Goal: Task Accomplishment & Management: Use online tool/utility

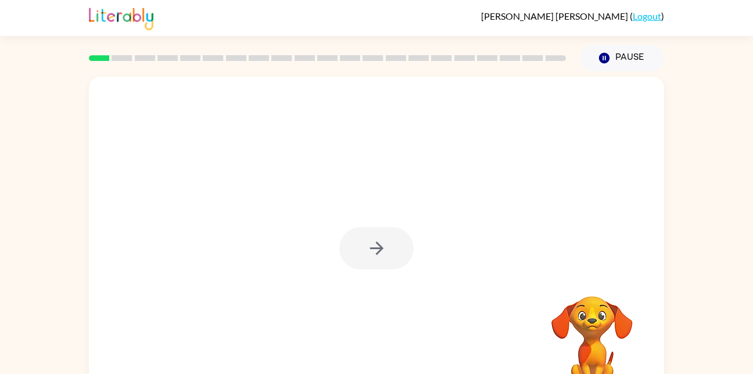
scroll to position [34, 0]
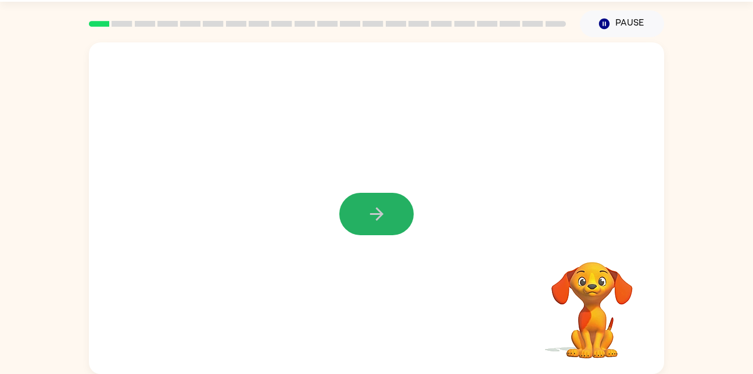
click at [378, 227] on button "button" at bounding box center [376, 214] width 74 height 42
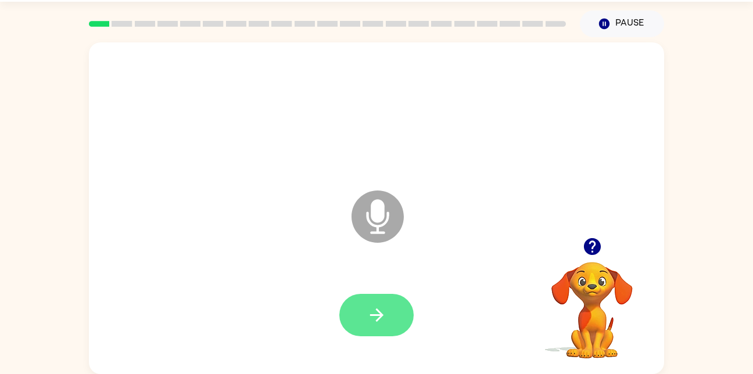
click at [381, 309] on icon "button" at bounding box center [377, 315] width 20 height 20
click at [357, 227] on icon at bounding box center [378, 217] width 52 height 52
click at [385, 209] on icon at bounding box center [378, 217] width 52 height 52
click at [374, 224] on icon "Microphone The Microphone is here when it is your turn to talk" at bounding box center [436, 231] width 174 height 87
click at [376, 225] on icon "Microphone The Microphone is here when it is your turn to talk" at bounding box center [436, 231] width 174 height 87
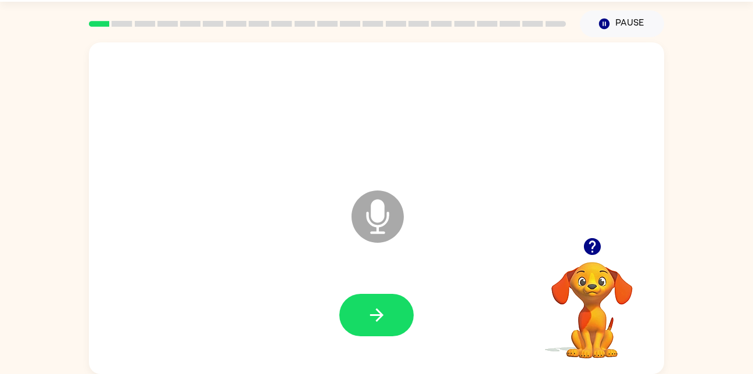
click at [390, 220] on icon at bounding box center [378, 217] width 52 height 52
click at [377, 214] on icon "Microphone The Microphone is here when it is your turn to talk" at bounding box center [436, 231] width 174 height 87
click at [385, 220] on icon at bounding box center [378, 217] width 52 height 52
click at [404, 309] on button "button" at bounding box center [376, 315] width 74 height 42
click at [381, 320] on icon "button" at bounding box center [377, 315] width 20 height 20
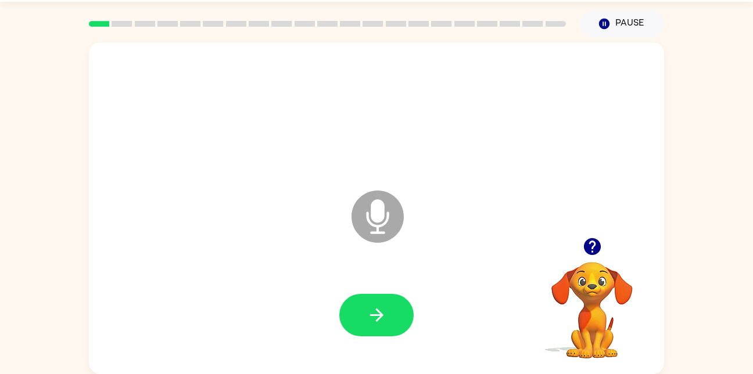
click at [381, 211] on icon "Microphone The Microphone is here when it is your turn to talk" at bounding box center [436, 231] width 174 height 87
click at [386, 328] on button "button" at bounding box center [376, 315] width 74 height 42
click at [382, 212] on icon "Microphone The Microphone is here when it is your turn to talk" at bounding box center [436, 231] width 174 height 87
click at [385, 205] on icon at bounding box center [378, 217] width 52 height 52
click at [383, 327] on button "button" at bounding box center [376, 315] width 74 height 42
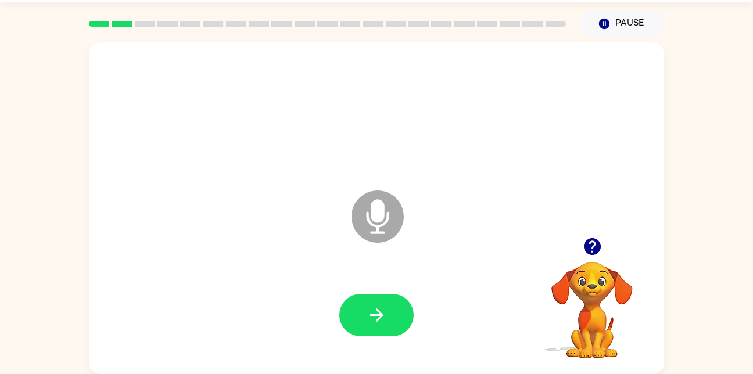
click at [381, 211] on icon "Microphone The Microphone is here when it is your turn to talk" at bounding box center [436, 231] width 174 height 87
click at [390, 305] on button "button" at bounding box center [376, 315] width 74 height 42
click at [387, 213] on icon "Microphone The Microphone is here when it is your turn to talk" at bounding box center [436, 231] width 174 height 87
click at [411, 311] on button "button" at bounding box center [376, 315] width 74 height 42
click at [370, 224] on icon "Microphone The Microphone is here when it is your turn to talk" at bounding box center [436, 231] width 174 height 87
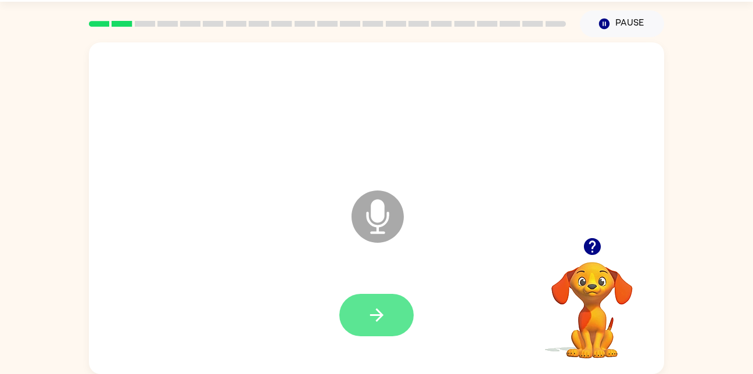
click at [378, 334] on button "button" at bounding box center [376, 315] width 74 height 42
click at [378, 328] on button "button" at bounding box center [376, 315] width 74 height 42
click at [616, 127] on div at bounding box center [377, 113] width 552 height 95
click at [367, 314] on icon "button" at bounding box center [377, 315] width 20 height 20
click at [378, 214] on icon "Microphone The Microphone is here when it is your turn to talk" at bounding box center [436, 231] width 174 height 87
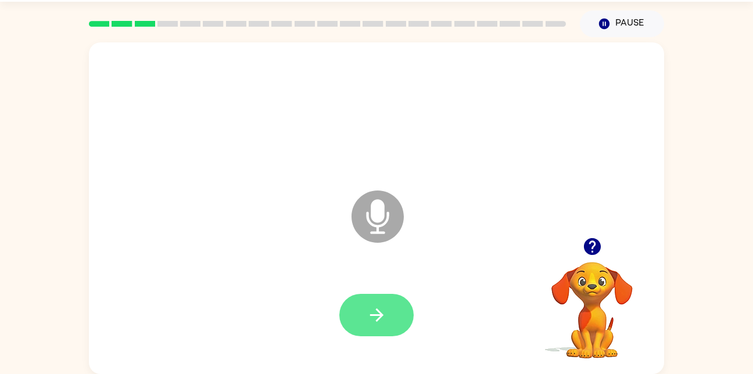
click at [386, 302] on button "button" at bounding box center [376, 315] width 74 height 42
click at [378, 303] on button "button" at bounding box center [376, 315] width 74 height 42
click at [381, 214] on icon "Microphone The Microphone is here when it is your turn to talk" at bounding box center [436, 231] width 174 height 87
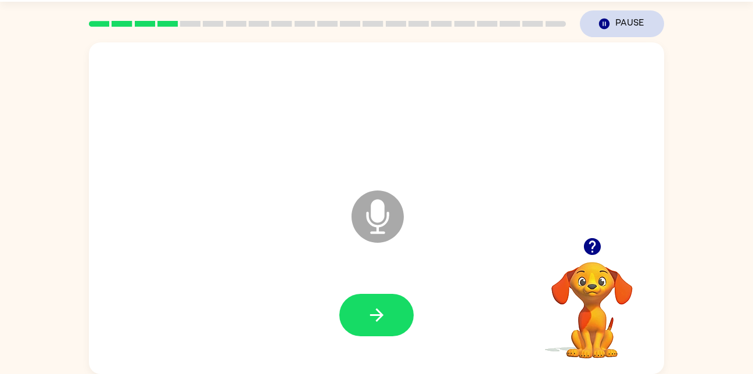
click at [600, 33] on button "Pause Pause" at bounding box center [622, 23] width 84 height 27
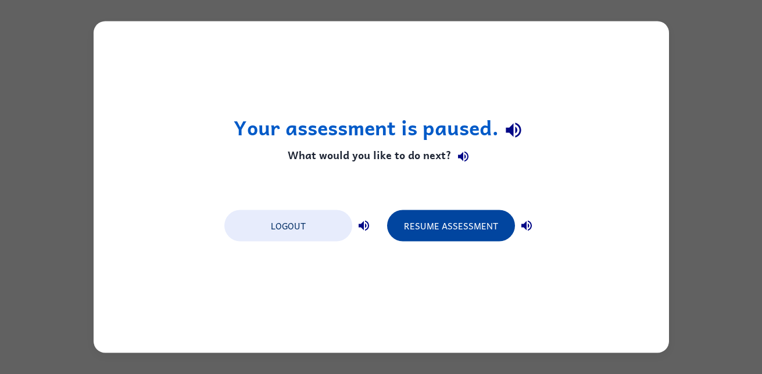
click at [432, 228] on button "Resume Assessment" at bounding box center [451, 225] width 128 height 31
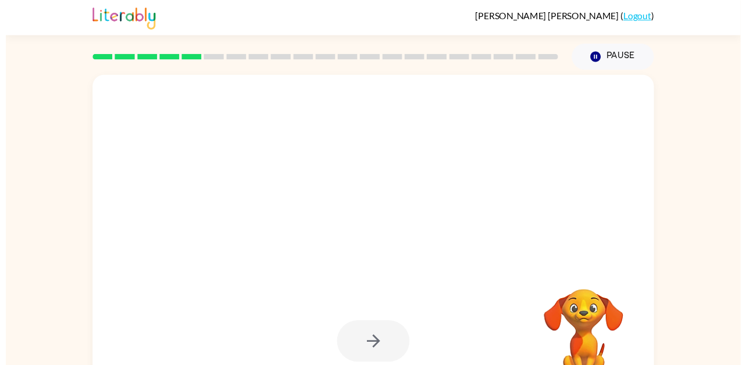
scroll to position [34, 0]
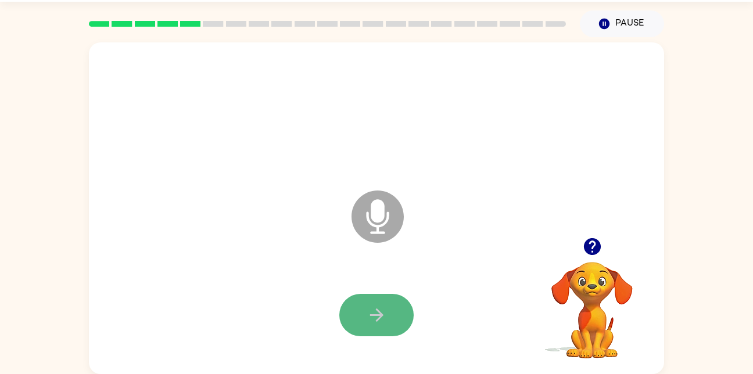
click at [386, 318] on icon "button" at bounding box center [377, 315] width 20 height 20
drag, startPoint x: 377, startPoint y: 310, endPoint x: 633, endPoint y: 200, distance: 279.3
click at [633, 200] on div "Microphone The Microphone is here when it is your turn to talk" at bounding box center [376, 208] width 575 height 332
click at [389, 315] on button "button" at bounding box center [376, 315] width 74 height 42
click at [375, 314] on icon "button" at bounding box center [376, 315] width 13 height 13
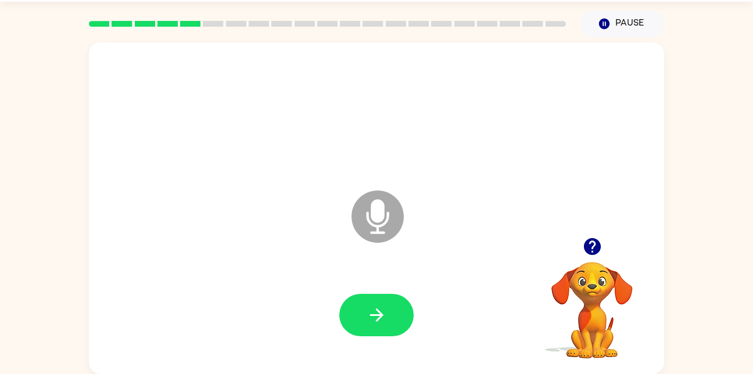
click at [389, 206] on icon at bounding box center [378, 217] width 52 height 52
click at [365, 305] on button "button" at bounding box center [376, 315] width 74 height 42
click at [386, 224] on icon at bounding box center [378, 217] width 52 height 52
click at [387, 316] on button "button" at bounding box center [376, 315] width 74 height 42
click at [396, 208] on icon at bounding box center [378, 217] width 52 height 52
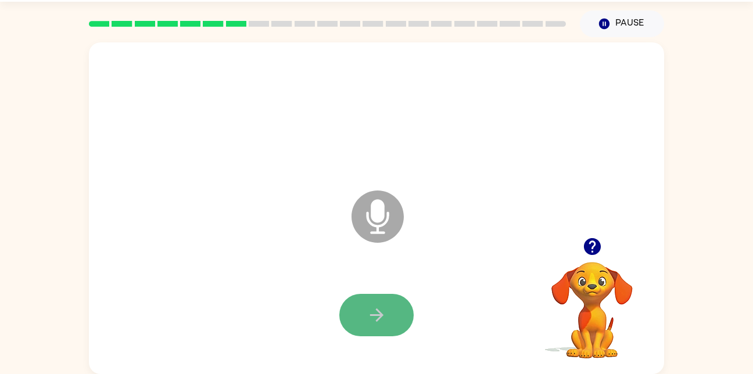
click at [360, 310] on button "button" at bounding box center [376, 315] width 74 height 42
click at [374, 225] on icon "Microphone The Microphone is here when it is your turn to talk" at bounding box center [436, 231] width 174 height 87
click at [368, 328] on button "button" at bounding box center [376, 315] width 74 height 42
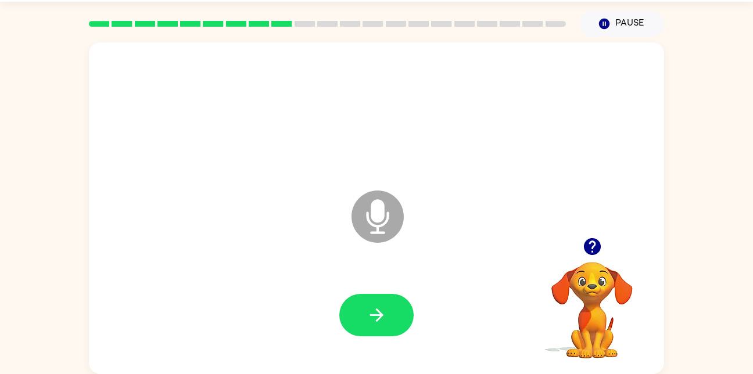
click at [388, 207] on icon at bounding box center [378, 217] width 52 height 52
click at [377, 310] on icon "button" at bounding box center [376, 315] width 13 height 13
click at [372, 203] on icon "Microphone The Microphone is here when it is your turn to talk" at bounding box center [436, 231] width 174 height 87
click at [378, 300] on button "button" at bounding box center [376, 315] width 74 height 42
drag, startPoint x: 514, startPoint y: 182, endPoint x: 389, endPoint y: 314, distance: 181.7
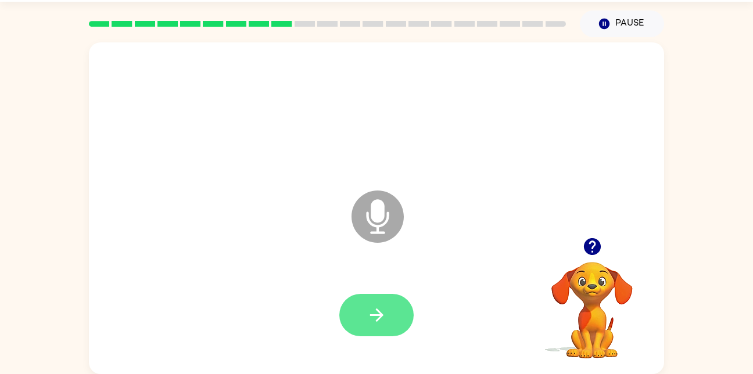
click at [389, 314] on div "Microphone The Microphone is here when it is your turn to talk" at bounding box center [376, 208] width 575 height 332
click at [385, 311] on icon "button" at bounding box center [377, 315] width 20 height 20
click at [375, 214] on icon "Microphone The Microphone is here when it is your turn to talk" at bounding box center [436, 231] width 174 height 87
drag, startPoint x: 375, startPoint y: 309, endPoint x: 646, endPoint y: 183, distance: 299.2
click at [646, 183] on div "Microphone The Microphone is here when it is your turn to talk" at bounding box center [376, 208] width 575 height 332
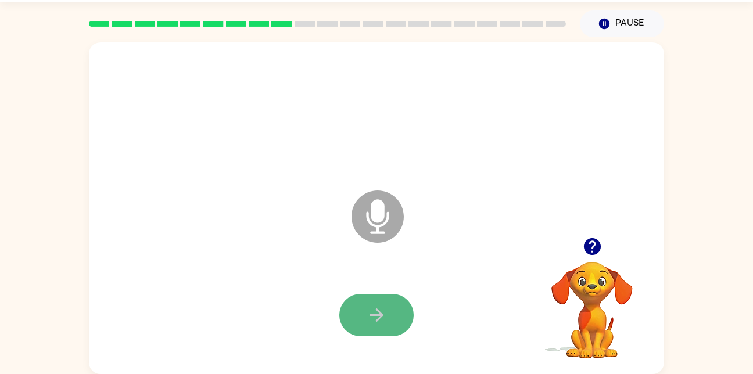
click at [387, 306] on button "button" at bounding box center [376, 315] width 74 height 42
click at [377, 213] on icon "Microphone The Microphone is here when it is your turn to talk" at bounding box center [436, 231] width 174 height 87
click at [366, 329] on button "button" at bounding box center [376, 315] width 74 height 42
drag, startPoint x: 371, startPoint y: 210, endPoint x: 372, endPoint y: 221, distance: 11.1
click at [372, 221] on icon at bounding box center [378, 217] width 52 height 52
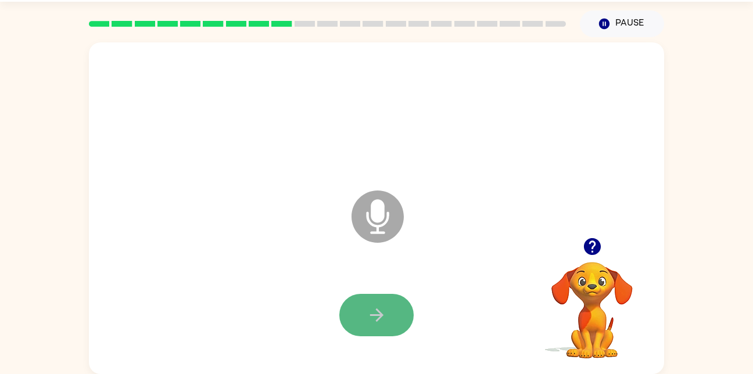
click at [361, 303] on button "button" at bounding box center [376, 315] width 74 height 42
click at [381, 201] on icon "Microphone The Microphone is here when it is your turn to talk" at bounding box center [436, 231] width 174 height 87
click at [390, 322] on button "button" at bounding box center [376, 315] width 74 height 42
click at [395, 205] on icon at bounding box center [378, 217] width 52 height 52
click at [365, 307] on button "button" at bounding box center [376, 315] width 74 height 42
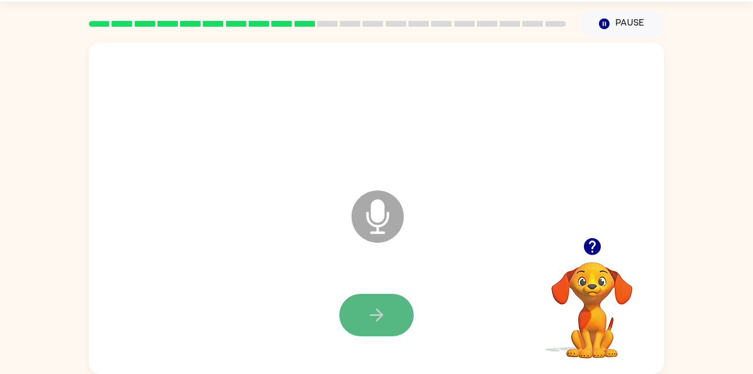
click at [395, 316] on button "button" at bounding box center [376, 315] width 74 height 42
drag, startPoint x: 367, startPoint y: 327, endPoint x: 610, endPoint y: 253, distance: 253.9
click at [610, 253] on div at bounding box center [592, 247] width 116 height 30
drag, startPoint x: 372, startPoint y: 217, endPoint x: 428, endPoint y: 163, distance: 77.7
click at [428, 163] on div "Microphone The Microphone is here when it is your turn to talk" at bounding box center [376, 208] width 575 height 332
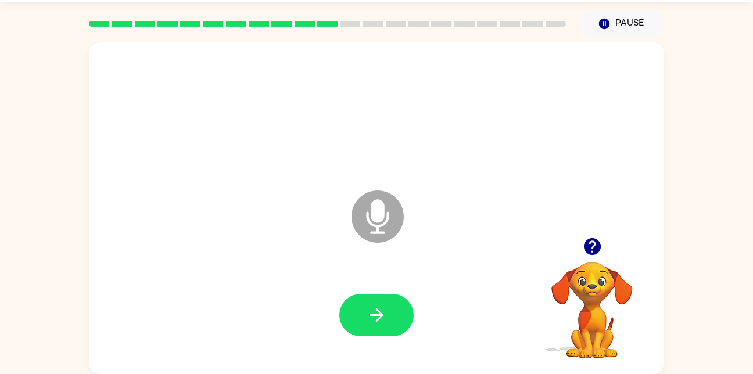
click at [402, 221] on icon at bounding box center [378, 217] width 52 height 52
click at [376, 310] on icon "button" at bounding box center [376, 315] width 13 height 13
click at [389, 309] on button "button" at bounding box center [376, 315] width 74 height 42
click at [394, 223] on icon at bounding box center [378, 217] width 52 height 52
click at [374, 318] on icon "button" at bounding box center [377, 315] width 20 height 20
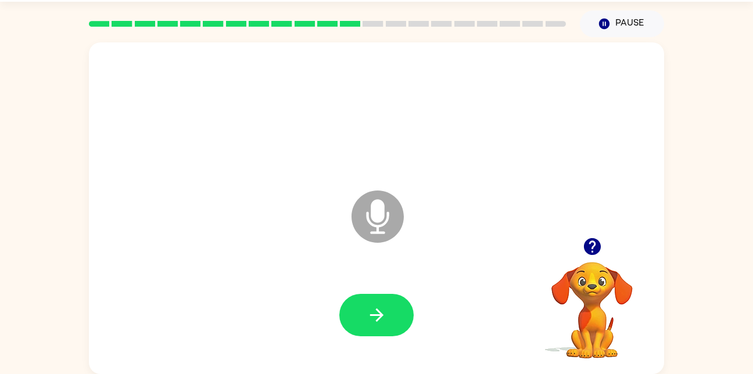
click at [384, 211] on icon "Microphone The Microphone is here when it is your turn to talk" at bounding box center [436, 231] width 174 height 87
click at [388, 314] on button "button" at bounding box center [376, 315] width 74 height 42
drag, startPoint x: 385, startPoint y: 227, endPoint x: 366, endPoint y: 296, distance: 71.8
drag, startPoint x: 366, startPoint y: 296, endPoint x: 390, endPoint y: 309, distance: 27.0
click at [390, 309] on button "button" at bounding box center [376, 315] width 74 height 42
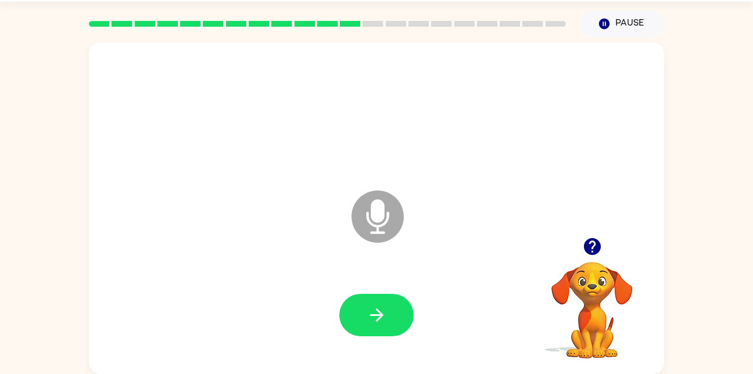
click at [382, 216] on icon "Microphone The Microphone is here when it is your turn to talk" at bounding box center [436, 231] width 174 height 87
click at [397, 323] on button "button" at bounding box center [376, 315] width 74 height 42
click at [384, 204] on icon "Microphone The Microphone is here when it is your turn to talk" at bounding box center [436, 231] width 174 height 87
drag, startPoint x: 400, startPoint y: 293, endPoint x: 384, endPoint y: 314, distance: 26.0
click at [384, 314] on icon "button" at bounding box center [377, 315] width 20 height 20
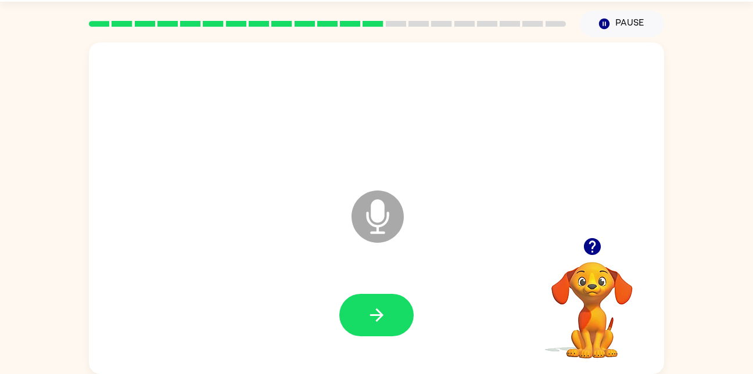
click at [378, 223] on icon at bounding box center [378, 217] width 52 height 52
click at [372, 321] on icon "button" at bounding box center [377, 315] width 20 height 20
click at [464, 212] on icon "Microphone The Microphone is here when it is your turn to talk" at bounding box center [436, 231] width 174 height 87
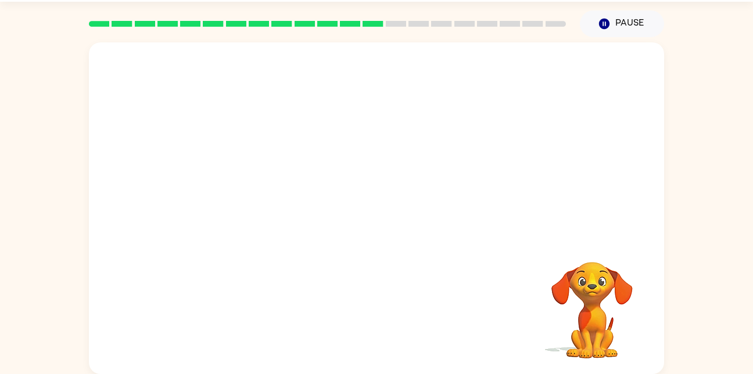
click at [469, 235] on div at bounding box center [376, 208] width 575 height 332
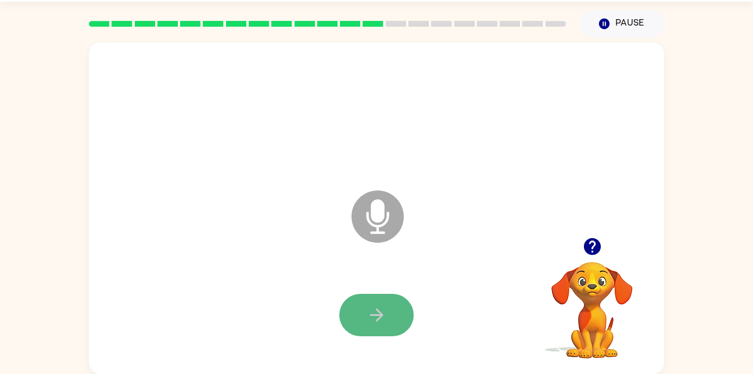
drag, startPoint x: 403, startPoint y: 224, endPoint x: 384, endPoint y: 311, distance: 89.7
click at [384, 311] on icon "button" at bounding box center [377, 315] width 20 height 20
click at [378, 220] on icon "Microphone The Microphone is here when it is your turn to talk" at bounding box center [436, 231] width 174 height 87
click at [368, 320] on icon "button" at bounding box center [377, 315] width 20 height 20
click at [367, 311] on icon "button" at bounding box center [377, 315] width 20 height 20
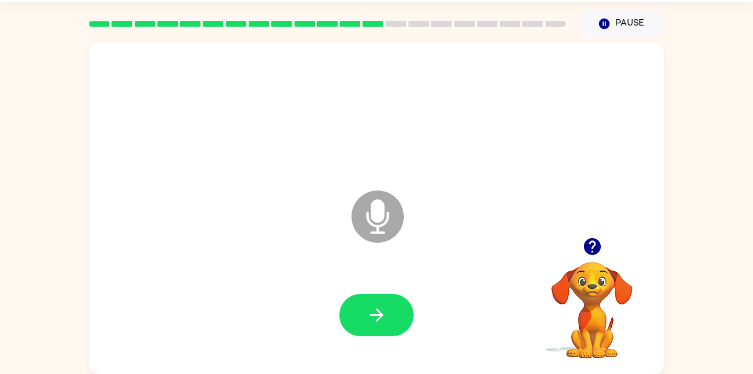
click at [375, 231] on icon at bounding box center [378, 217] width 52 height 52
click at [371, 316] on icon "button" at bounding box center [377, 315] width 20 height 20
click at [362, 320] on button "button" at bounding box center [376, 315] width 74 height 42
click at [386, 216] on icon at bounding box center [378, 217] width 52 height 52
click at [389, 327] on button "button" at bounding box center [376, 315] width 74 height 42
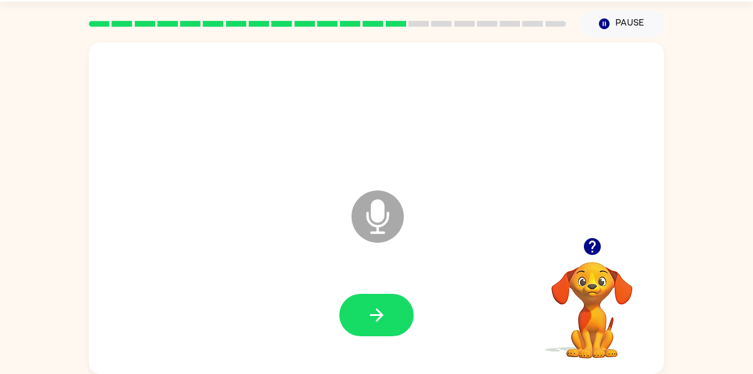
click at [378, 215] on icon "Microphone The Microphone is here when it is your turn to talk" at bounding box center [436, 231] width 174 height 87
click at [392, 299] on button "button" at bounding box center [376, 315] width 74 height 42
click at [405, 228] on icon "Microphone The Microphone is here when it is your turn to talk" at bounding box center [436, 231] width 174 height 87
drag, startPoint x: 390, startPoint y: 228, endPoint x: 400, endPoint y: 307, distance: 79.7
click at [400, 307] on button "button" at bounding box center [376, 315] width 74 height 42
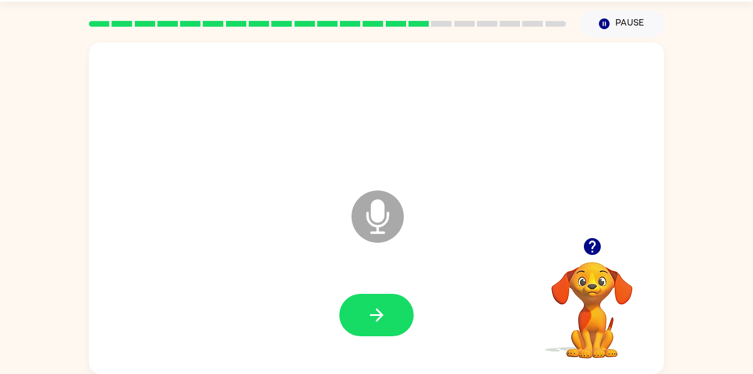
click at [385, 200] on icon at bounding box center [378, 217] width 52 height 52
click at [385, 305] on icon "button" at bounding box center [377, 315] width 20 height 20
click at [378, 228] on icon "Microphone The Microphone is here when it is your turn to talk" at bounding box center [436, 231] width 174 height 87
click at [392, 320] on button "button" at bounding box center [376, 315] width 74 height 42
click at [375, 209] on icon "Microphone The Microphone is here when it is your turn to talk" at bounding box center [436, 231] width 174 height 87
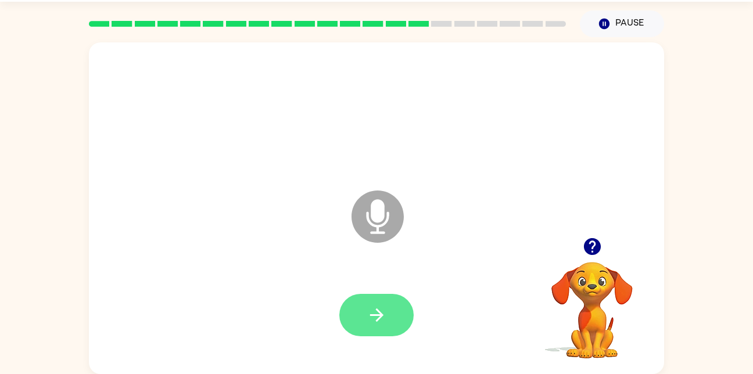
click at [392, 303] on button "button" at bounding box center [376, 315] width 74 height 42
click at [377, 221] on icon "Microphone The Microphone is here when it is your turn to talk" at bounding box center [436, 231] width 174 height 87
click at [386, 317] on icon "button" at bounding box center [377, 315] width 20 height 20
click at [385, 233] on icon at bounding box center [378, 217] width 52 height 52
click at [381, 306] on icon "button" at bounding box center [377, 315] width 20 height 20
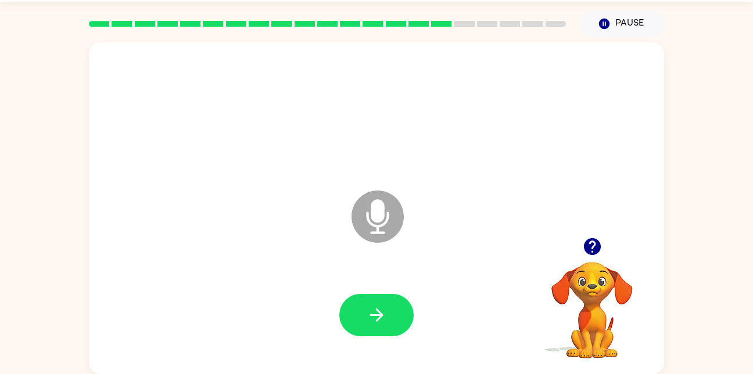
click at [391, 213] on icon at bounding box center [378, 217] width 52 height 52
click at [385, 315] on icon "button" at bounding box center [377, 315] width 20 height 20
click at [382, 215] on icon "Microphone The Microphone is here when it is your turn to talk" at bounding box center [436, 231] width 174 height 87
click at [384, 310] on icon "button" at bounding box center [377, 315] width 20 height 20
click at [368, 222] on icon at bounding box center [378, 217] width 52 height 52
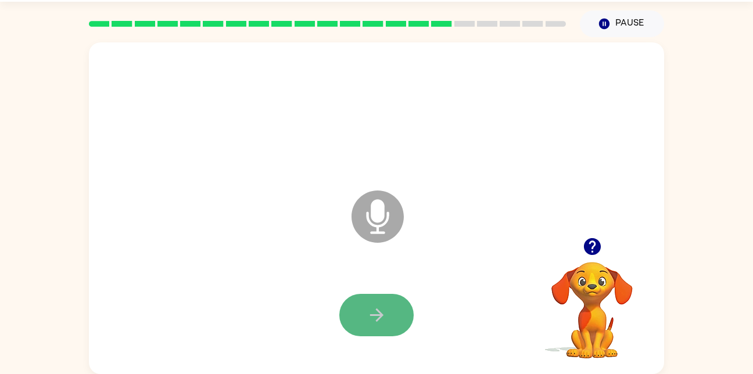
click at [372, 313] on icon "button" at bounding box center [377, 315] width 20 height 20
click at [392, 218] on icon at bounding box center [378, 217] width 52 height 52
click at [393, 301] on button "button" at bounding box center [376, 315] width 74 height 42
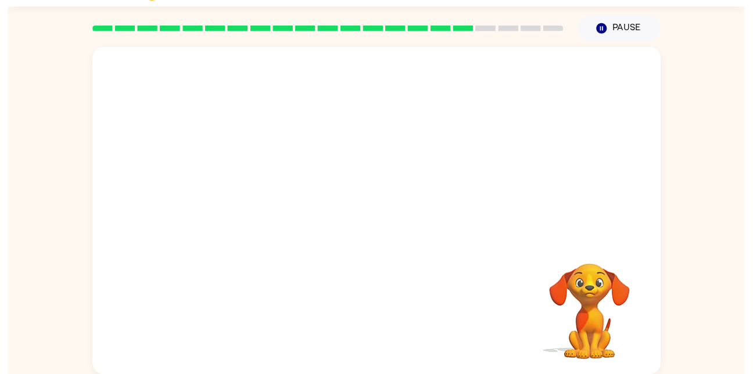
scroll to position [20, 0]
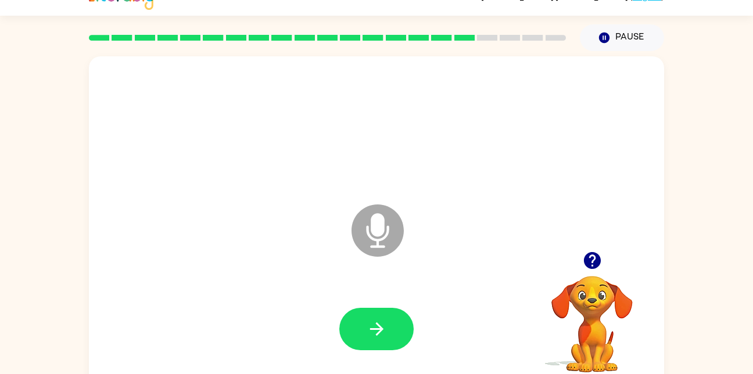
click at [382, 212] on icon at bounding box center [378, 231] width 52 height 52
click at [389, 323] on button "button" at bounding box center [376, 329] width 74 height 42
click at [371, 234] on icon at bounding box center [378, 231] width 52 height 52
click at [390, 317] on button "button" at bounding box center [376, 329] width 74 height 42
drag, startPoint x: 368, startPoint y: 223, endPoint x: 373, endPoint y: 227, distance: 6.2
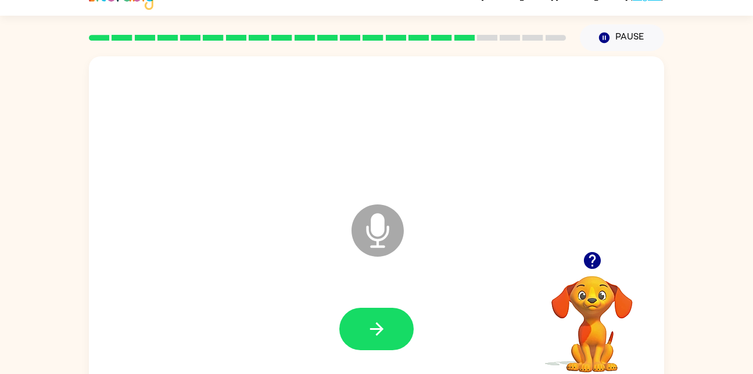
click at [373, 227] on icon "Microphone The Microphone is here when it is your turn to talk" at bounding box center [436, 245] width 174 height 87
click at [380, 336] on icon "button" at bounding box center [377, 329] width 20 height 20
click at [377, 225] on icon "Microphone The Microphone is here when it is your turn to talk" at bounding box center [436, 245] width 174 height 87
click at [378, 327] on icon "button" at bounding box center [377, 329] width 20 height 20
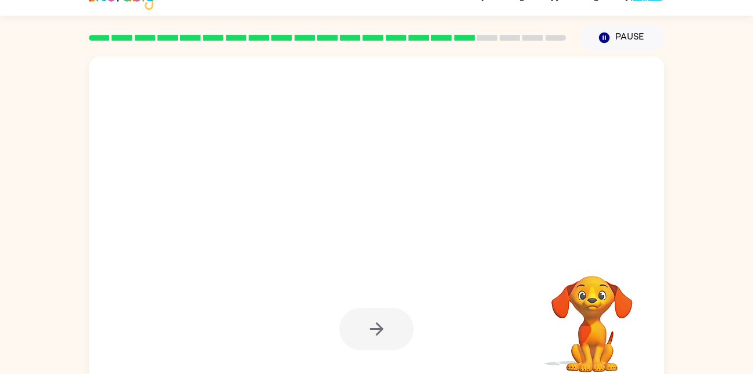
click at [376, 301] on div at bounding box center [377, 329] width 552 height 95
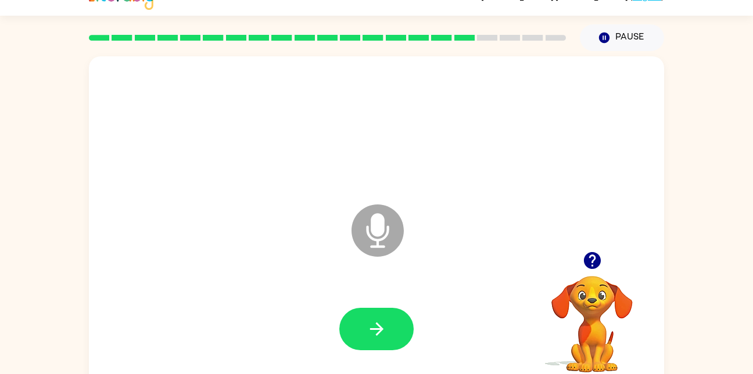
click at [381, 217] on icon "Microphone The Microphone is here when it is your turn to talk" at bounding box center [436, 245] width 174 height 87
click at [363, 324] on button "button" at bounding box center [376, 329] width 74 height 42
click at [383, 231] on icon "Microphone The Microphone is here when it is your turn to talk" at bounding box center [436, 245] width 174 height 87
click at [402, 337] on button "button" at bounding box center [376, 329] width 74 height 42
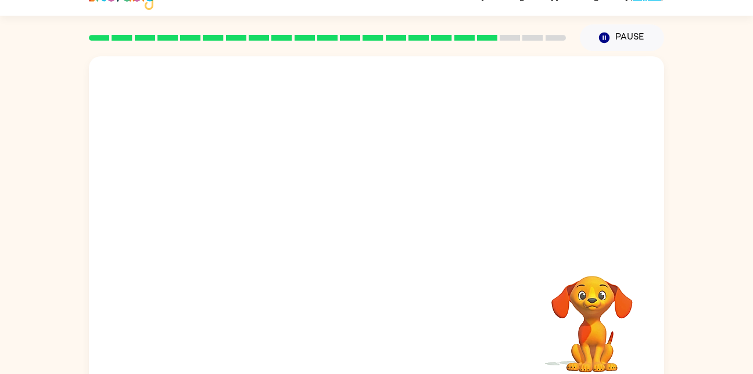
click at [408, 340] on div at bounding box center [377, 329] width 552 height 95
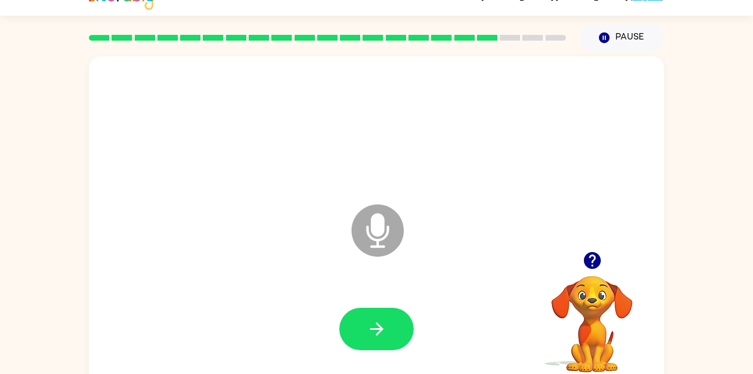
click at [375, 246] on icon "Microphone The Microphone is here when it is your turn to talk" at bounding box center [436, 245] width 174 height 87
click at [356, 324] on button "button" at bounding box center [376, 329] width 74 height 42
click at [388, 221] on icon at bounding box center [378, 231] width 52 height 52
click at [374, 324] on icon "button" at bounding box center [377, 329] width 20 height 20
click at [381, 234] on icon "Microphone The Microphone is here when it is your turn to talk" at bounding box center [436, 245] width 174 height 87
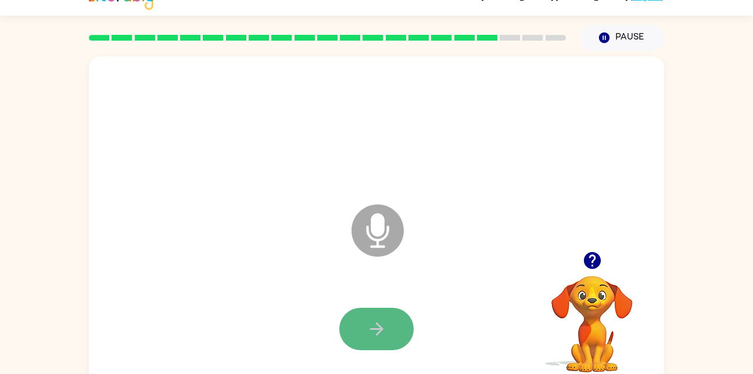
click at [378, 324] on icon "button" at bounding box center [376, 328] width 13 height 13
click at [377, 236] on icon "Microphone The Microphone is here when it is your turn to talk" at bounding box center [436, 245] width 174 height 87
click at [389, 324] on button "button" at bounding box center [376, 329] width 74 height 42
click at [379, 214] on icon "Microphone The Microphone is here when it is your turn to talk" at bounding box center [436, 245] width 174 height 87
click at [387, 336] on button "button" at bounding box center [376, 329] width 74 height 42
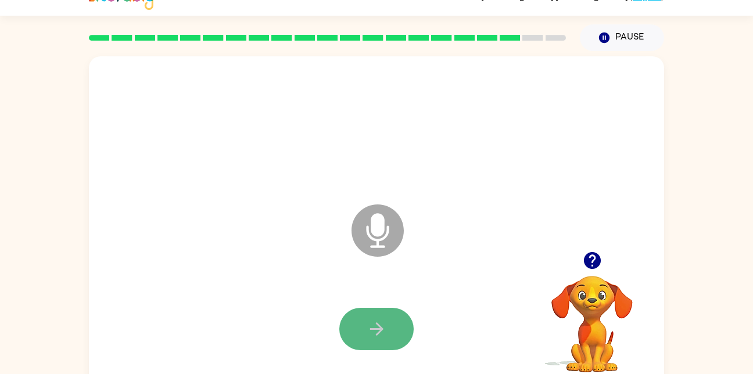
click at [399, 333] on button "button" at bounding box center [376, 329] width 74 height 42
click at [385, 227] on icon at bounding box center [378, 231] width 52 height 52
click at [381, 331] on icon "button" at bounding box center [376, 328] width 13 height 13
click at [393, 302] on div at bounding box center [377, 329] width 552 height 95
click at [390, 314] on button "button" at bounding box center [376, 329] width 74 height 42
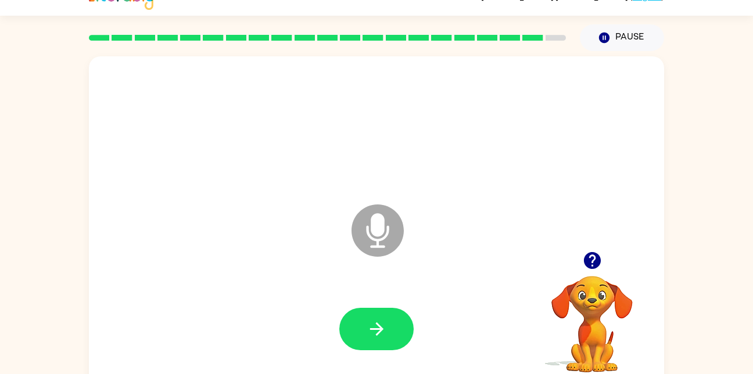
click at [382, 235] on icon "Microphone The Microphone is here when it is your turn to talk" at bounding box center [436, 245] width 174 height 87
click at [404, 322] on button "button" at bounding box center [376, 329] width 74 height 42
click at [375, 217] on icon "Microphone The Microphone is here when it is your turn to talk" at bounding box center [436, 245] width 174 height 87
click at [361, 320] on button "button" at bounding box center [376, 329] width 74 height 42
click at [390, 232] on icon at bounding box center [378, 231] width 52 height 52
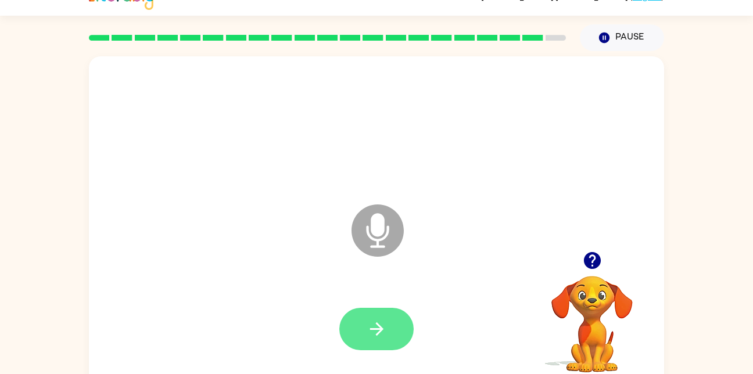
click at [379, 332] on icon "button" at bounding box center [376, 328] width 13 height 13
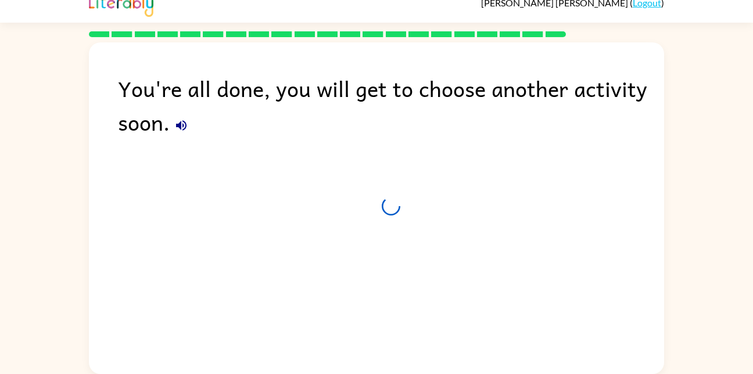
scroll to position [13, 0]
